Goal: Task Accomplishment & Management: Manage account settings

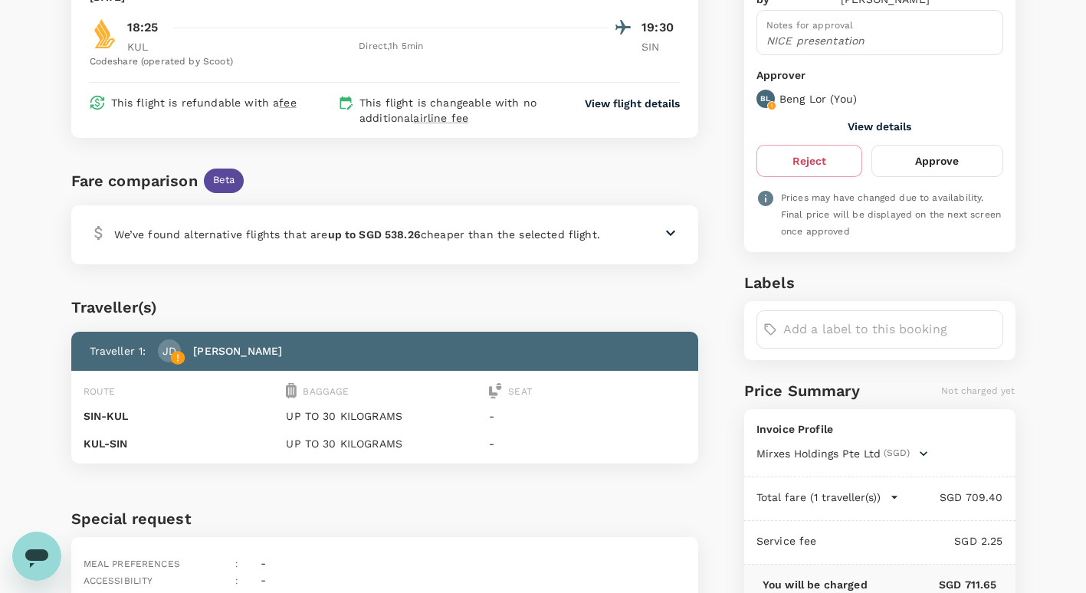
scroll to position [87, 0]
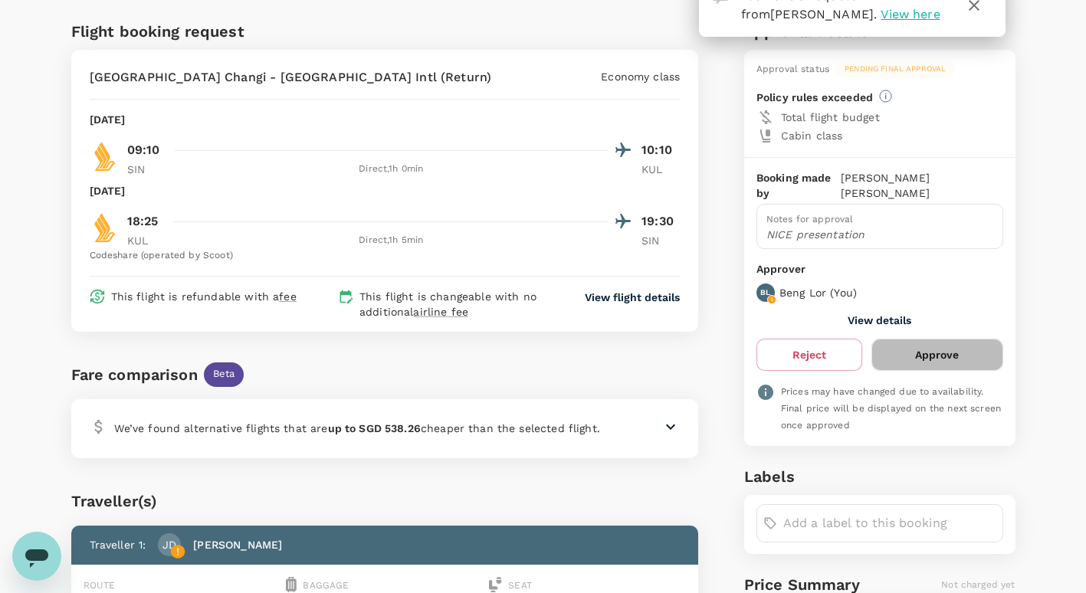
click at [969, 344] on button "Approve" at bounding box center [937, 355] width 131 height 32
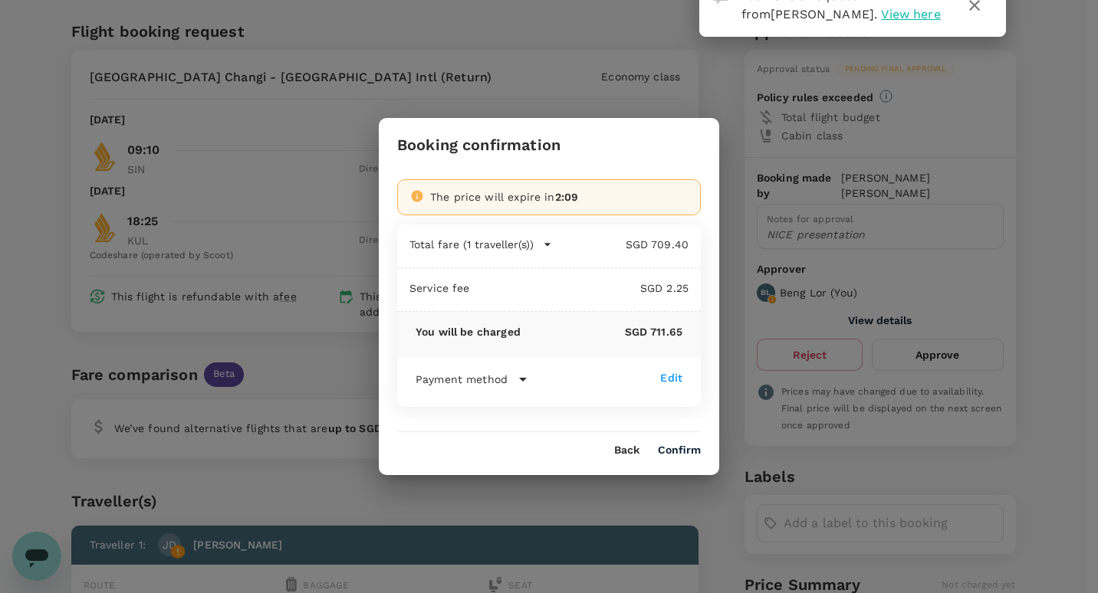
click at [688, 451] on button "Confirm" at bounding box center [679, 451] width 43 height 12
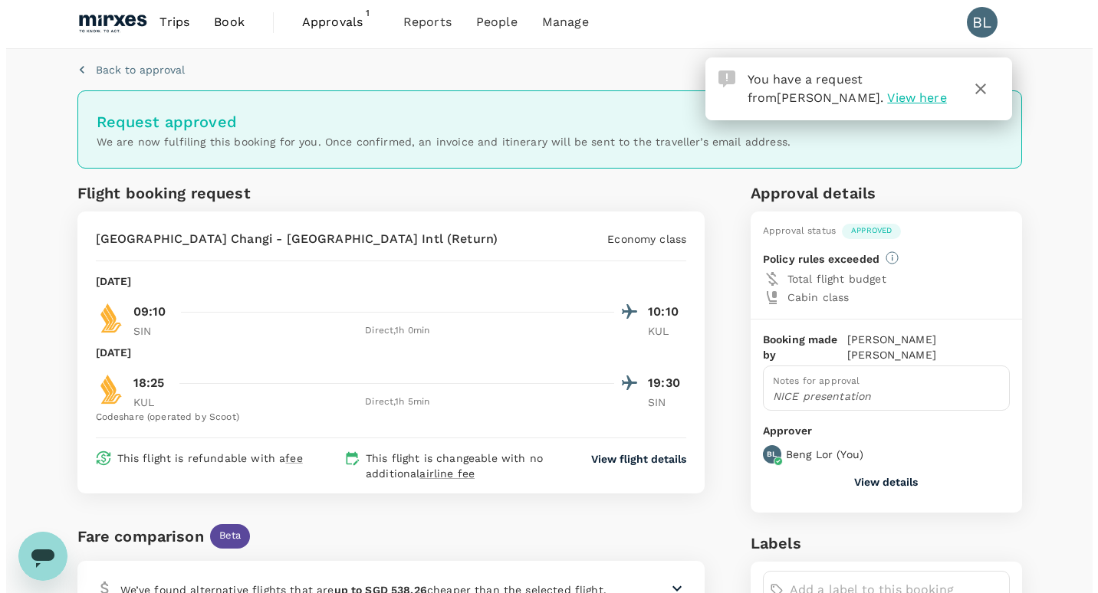
scroll to position [0, 0]
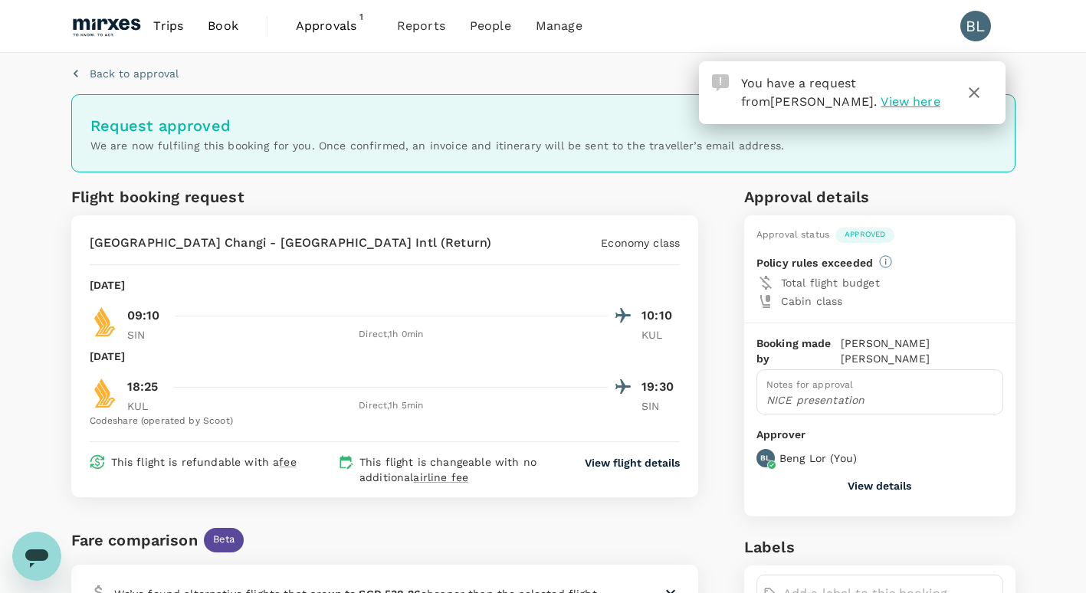
click at [332, 25] on span "Approvals" at bounding box center [334, 26] width 77 height 18
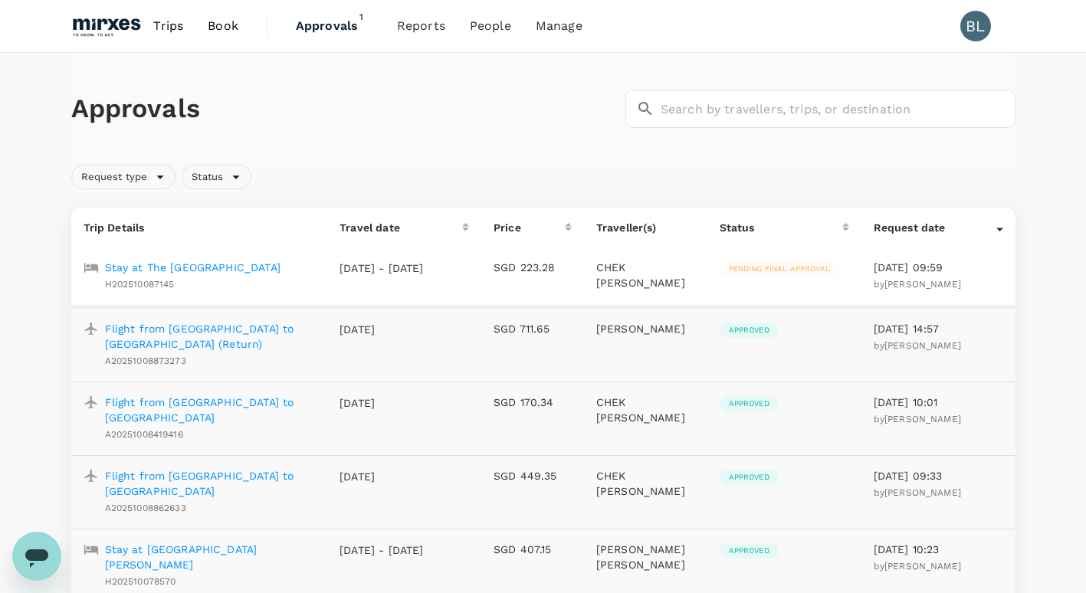
click at [182, 262] on p "Stay at The [GEOGRAPHIC_DATA]" at bounding box center [193, 267] width 176 height 15
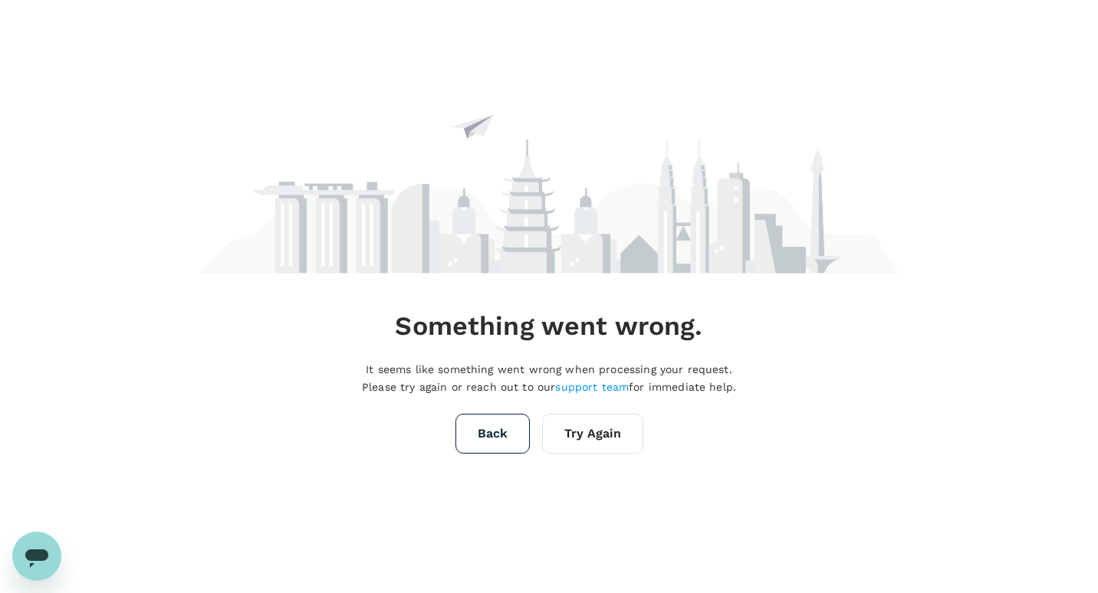
click at [574, 434] on button "Try Again" at bounding box center [592, 434] width 101 height 40
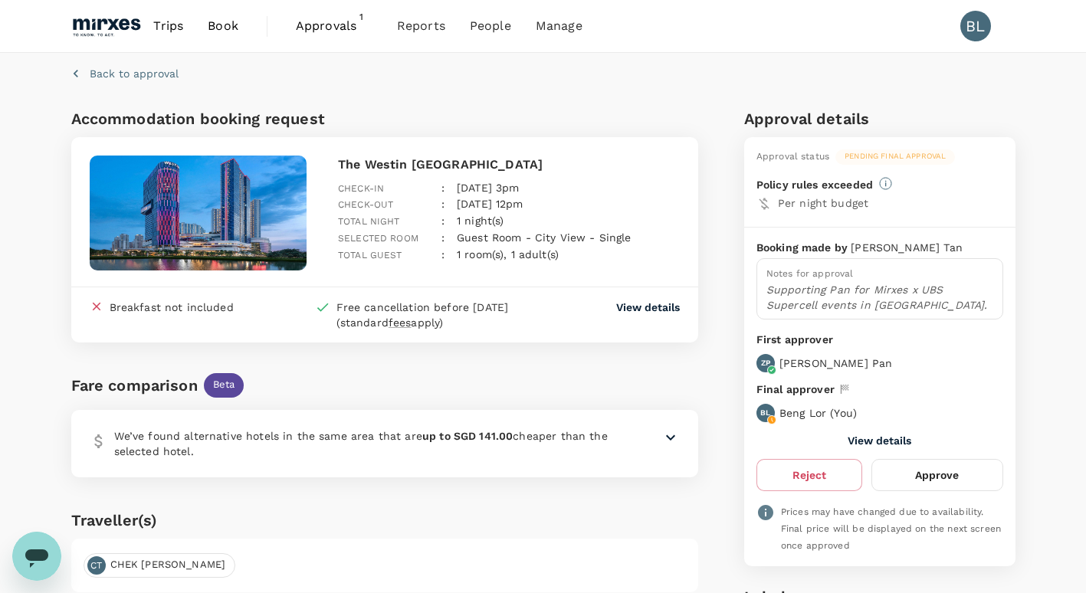
click at [958, 477] on button "Approve" at bounding box center [937, 475] width 131 height 32
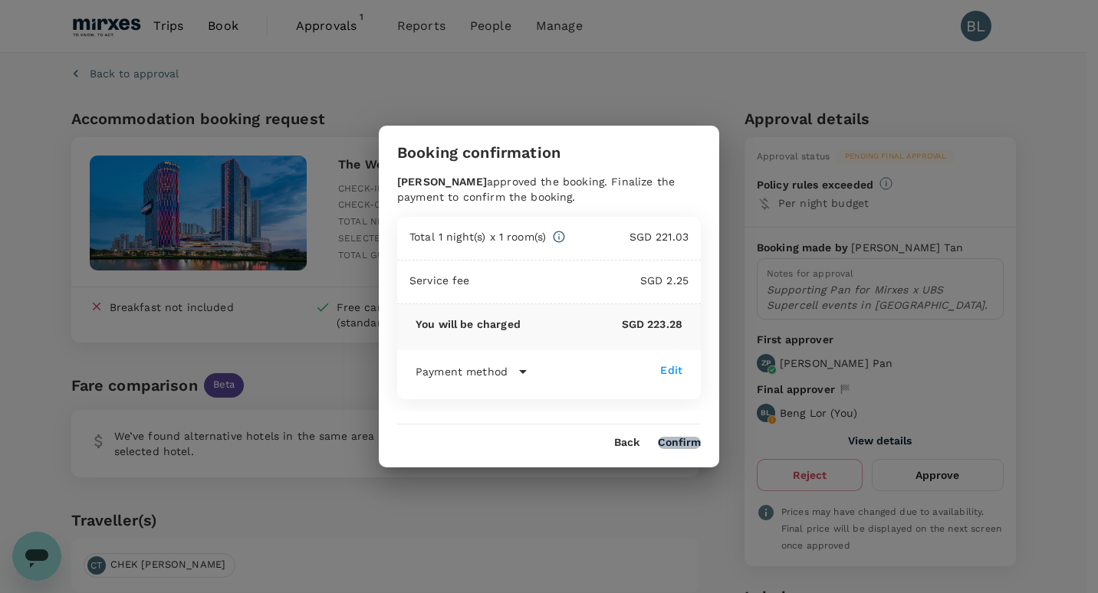
click at [682, 442] on button "Confirm" at bounding box center [679, 443] width 43 height 12
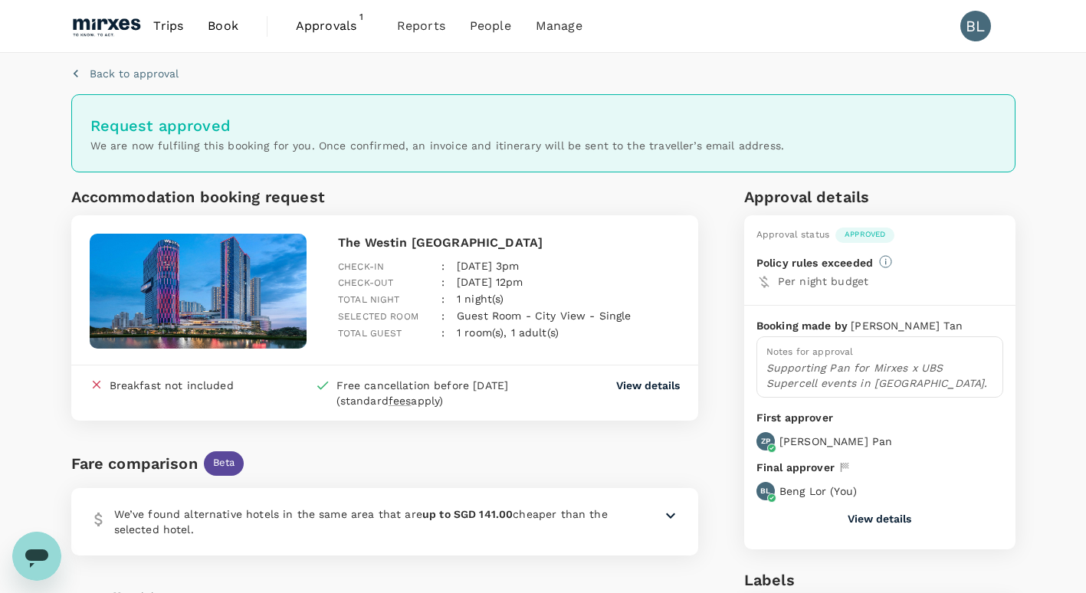
click at [327, 25] on span "Approvals" at bounding box center [334, 26] width 77 height 18
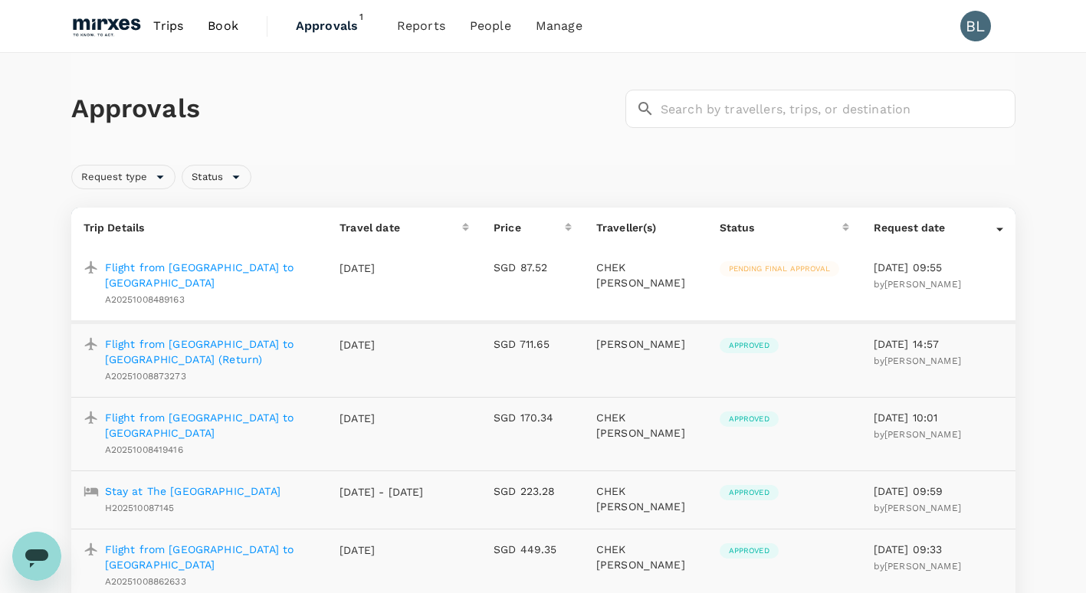
click at [328, 27] on span "Approvals" at bounding box center [334, 26] width 77 height 18
click at [498, 29] on span "People" at bounding box center [490, 26] width 41 height 18
click at [466, 90] on span "Users" at bounding box center [459, 85] width 34 height 18
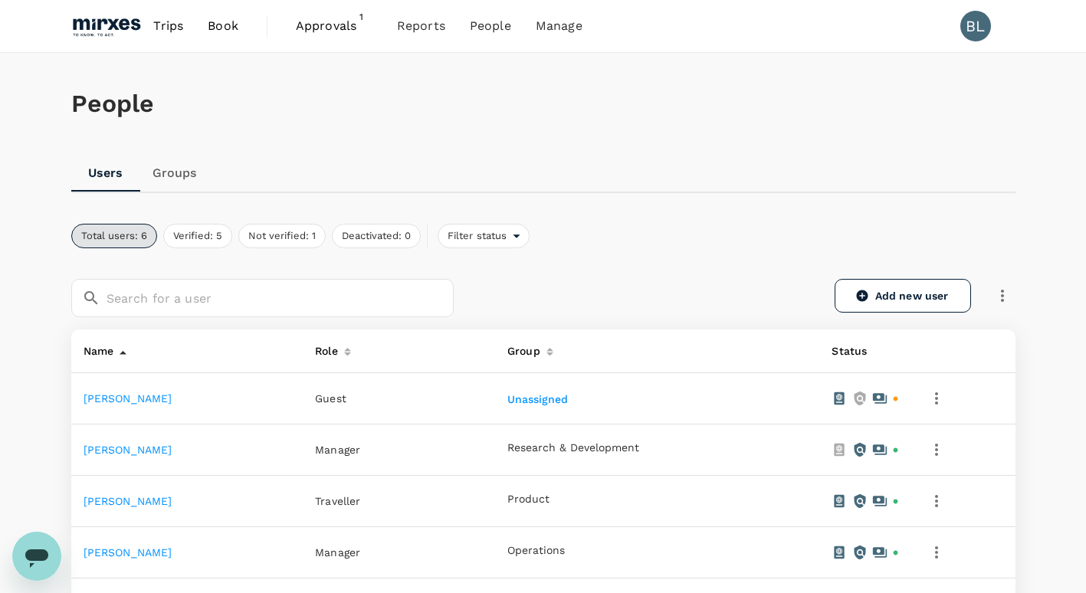
click at [330, 29] on span "Approvals" at bounding box center [334, 26] width 77 height 18
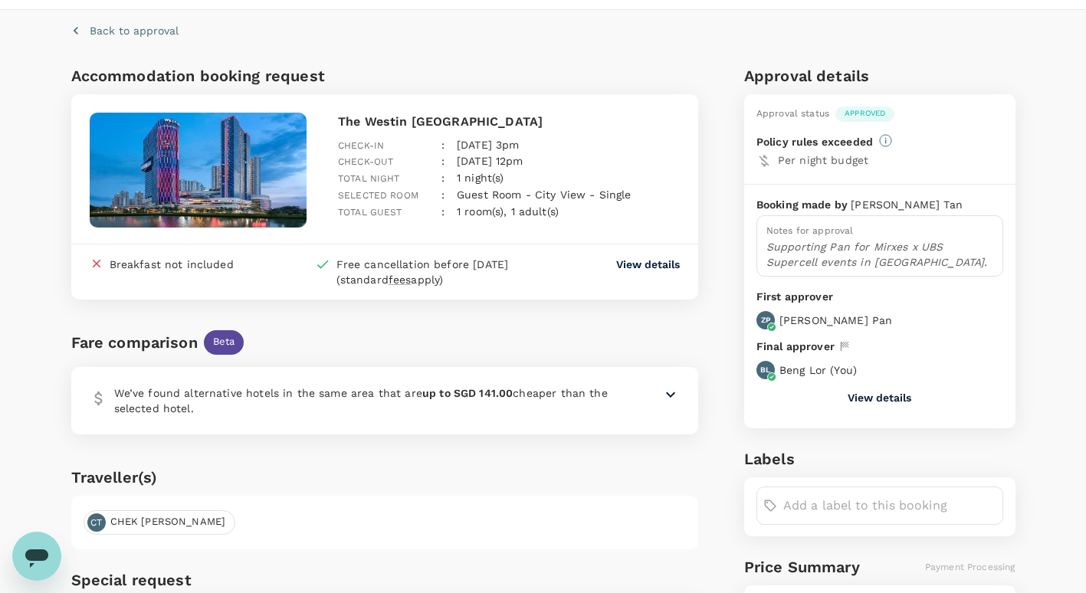
scroll to position [350, 0]
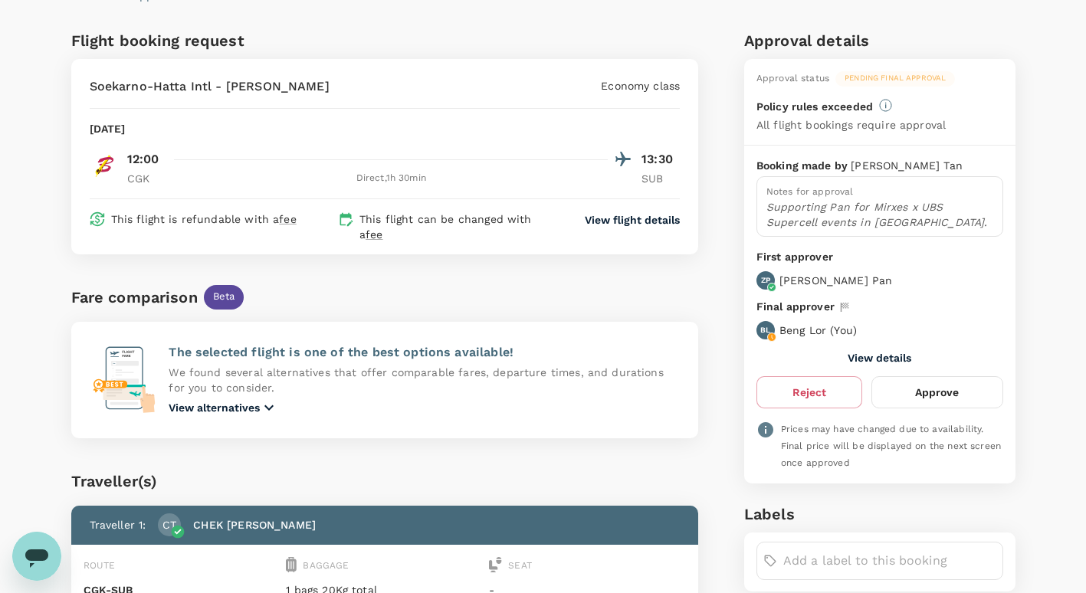
scroll to position [77, 0]
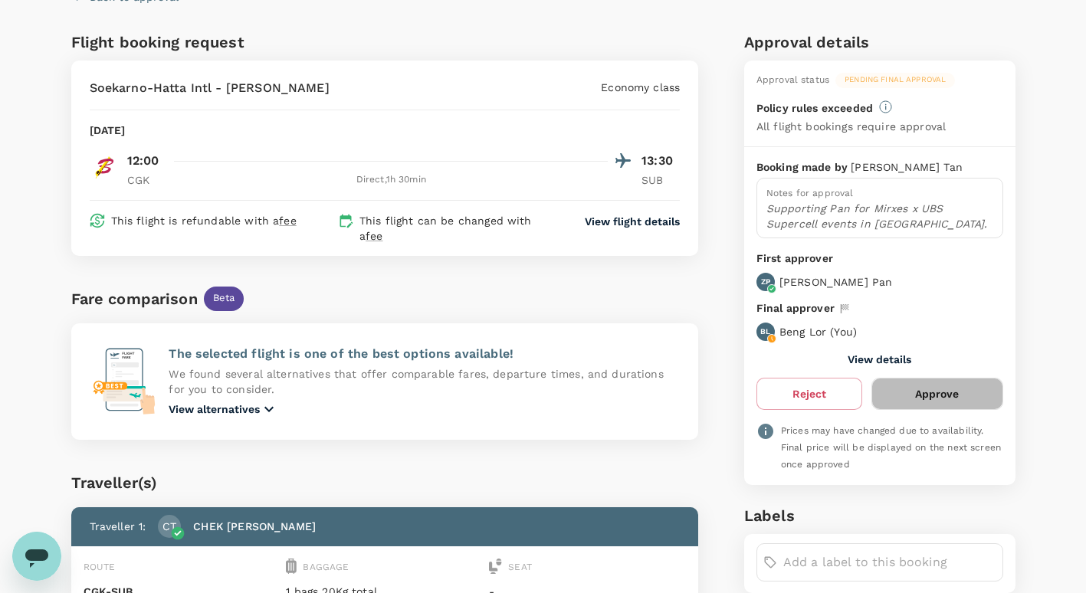
click at [951, 398] on button "Approve" at bounding box center [937, 394] width 131 height 32
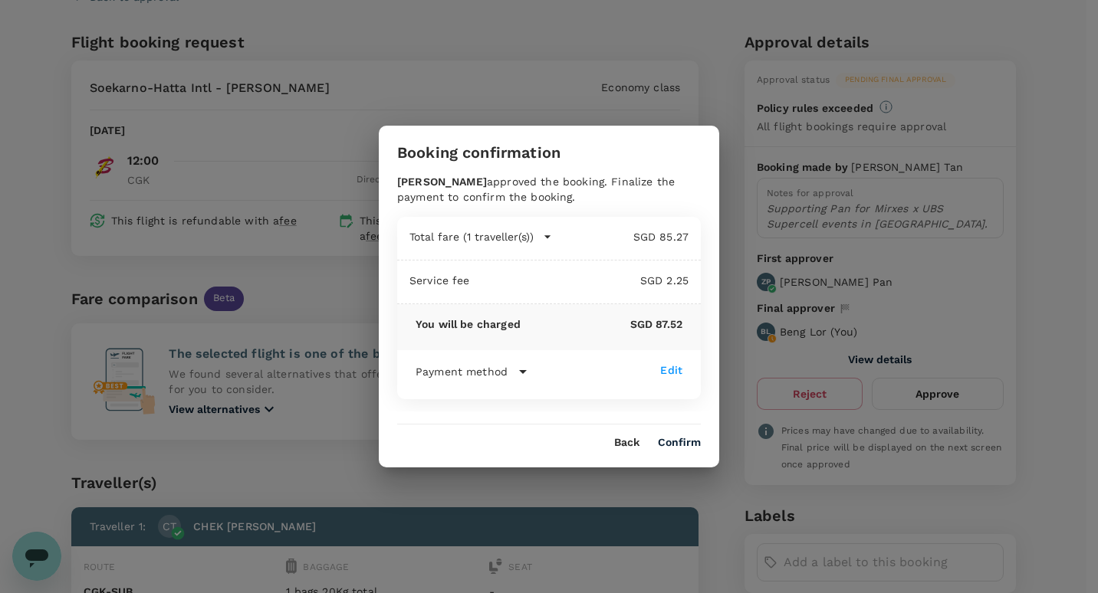
click at [686, 445] on button "Confirm" at bounding box center [679, 443] width 43 height 12
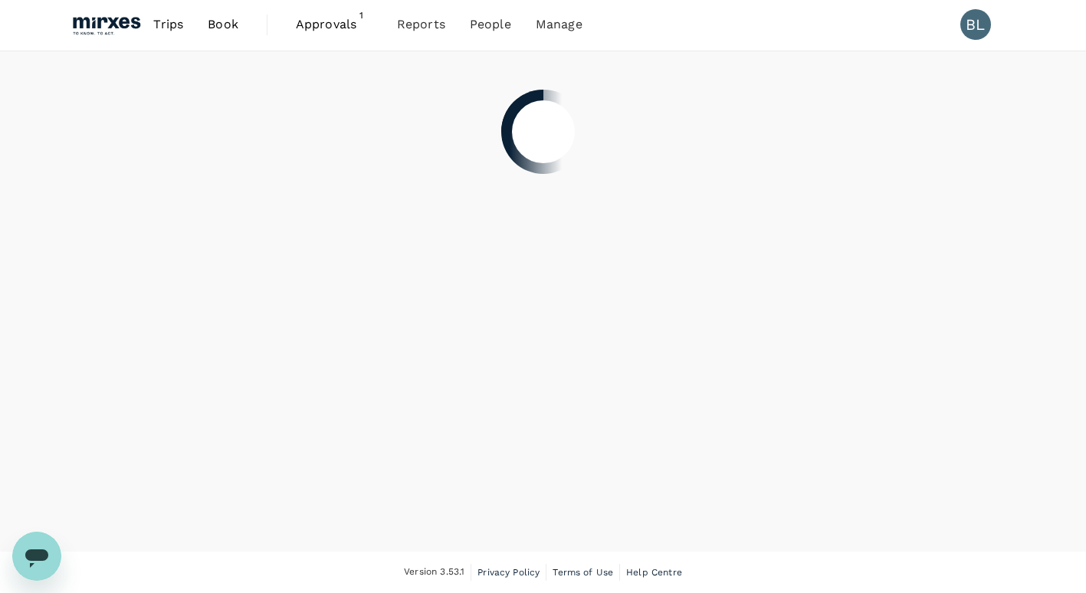
scroll to position [1, 0]
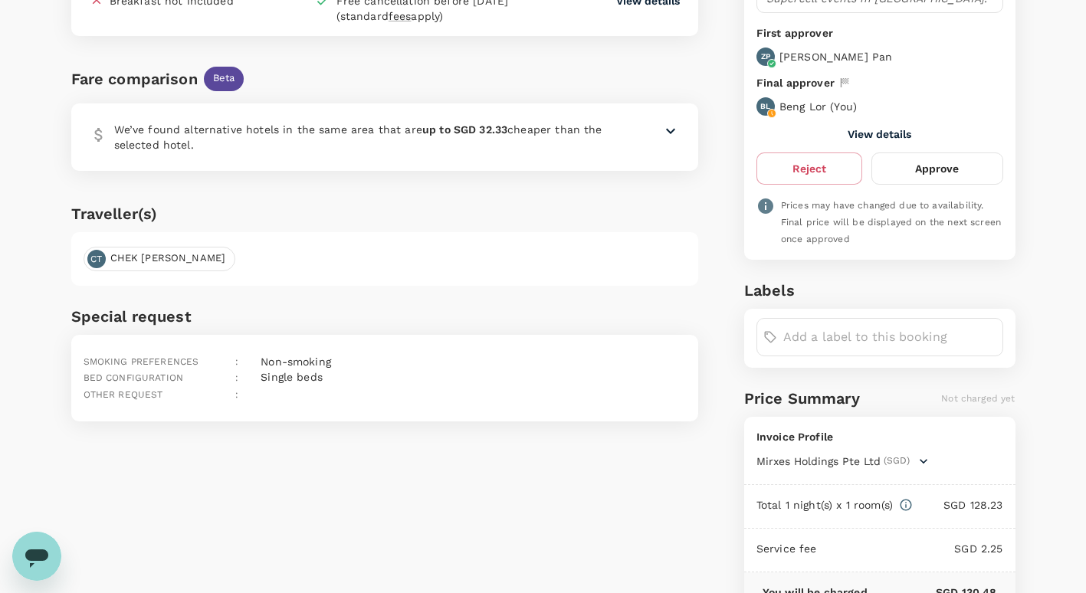
scroll to position [383, 0]
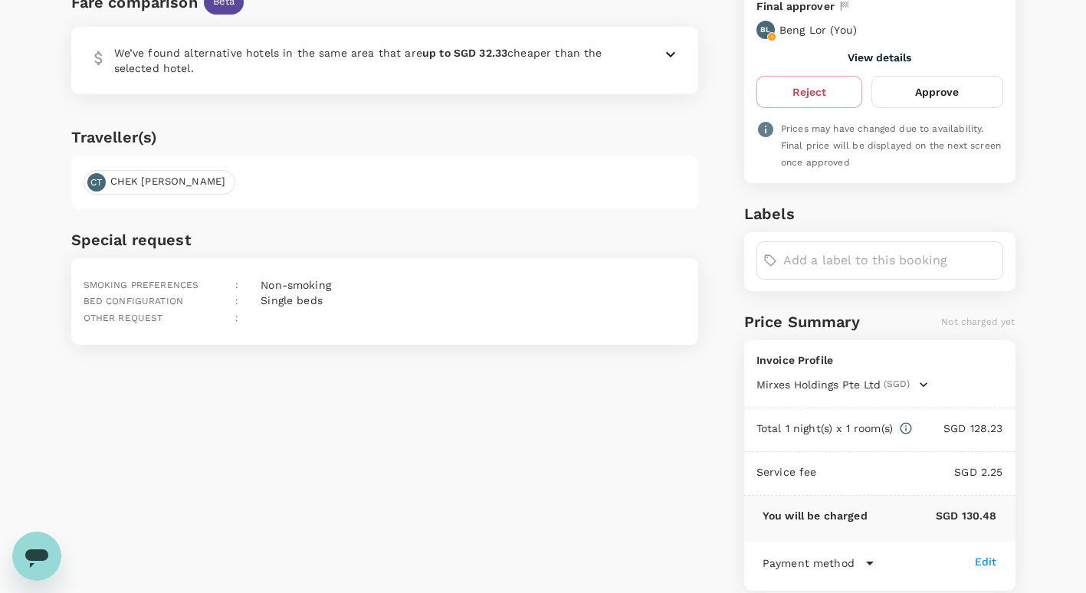
click at [966, 90] on button "Approve" at bounding box center [937, 92] width 131 height 32
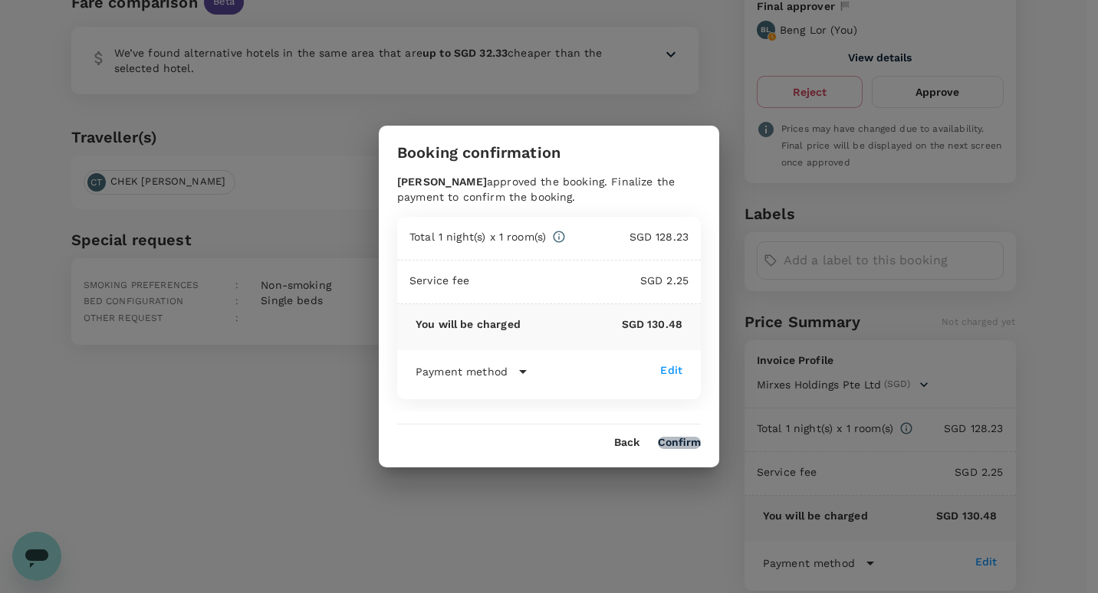
click at [681, 444] on button "Confirm" at bounding box center [679, 443] width 43 height 12
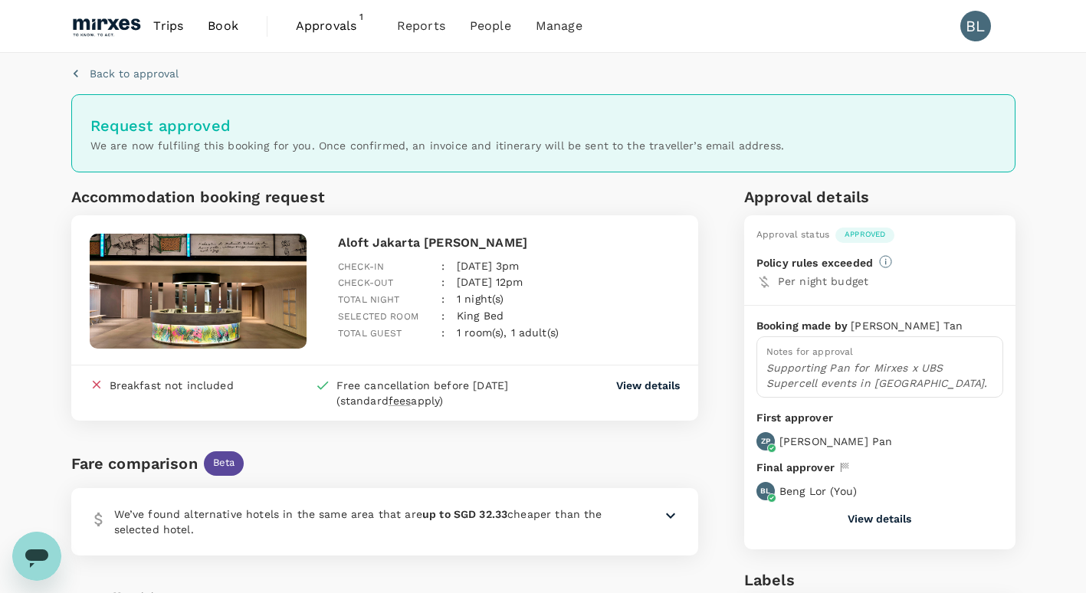
scroll to position [0, 0]
click at [316, 21] on span "Approvals" at bounding box center [334, 26] width 77 height 18
